Goal: Transaction & Acquisition: Purchase product/service

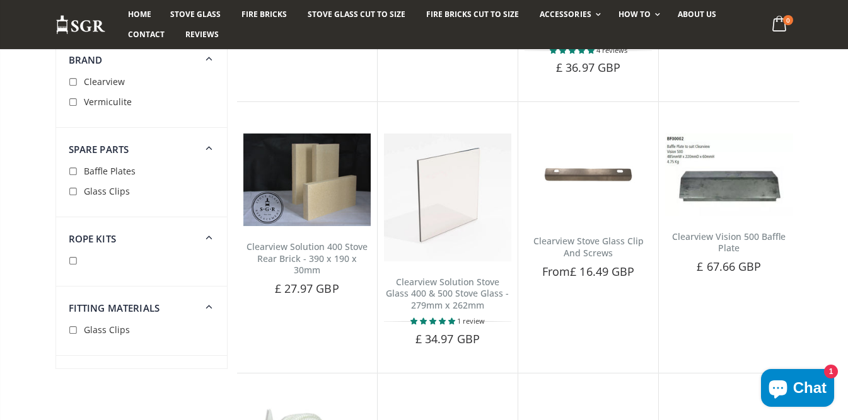
scroll to position [825, 0]
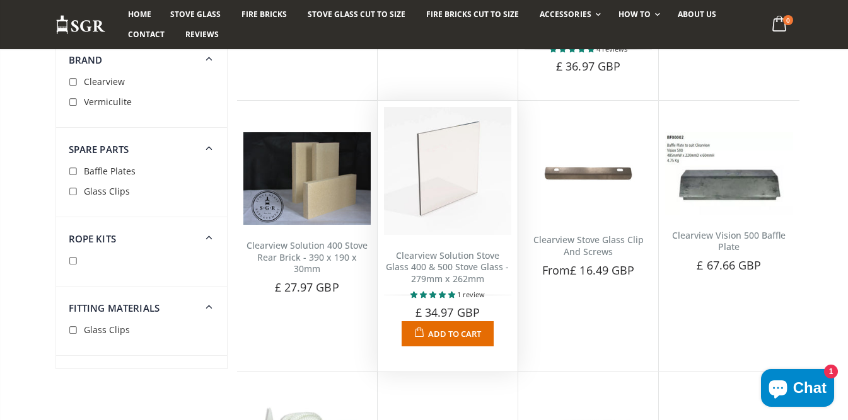
click at [446, 206] on img at bounding box center [447, 170] width 127 height 127
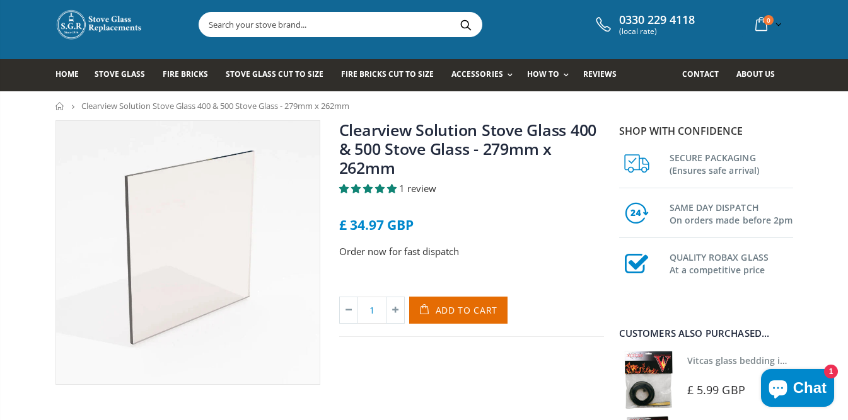
scroll to position [28, 0]
